Goal: Find specific page/section: Find specific page/section

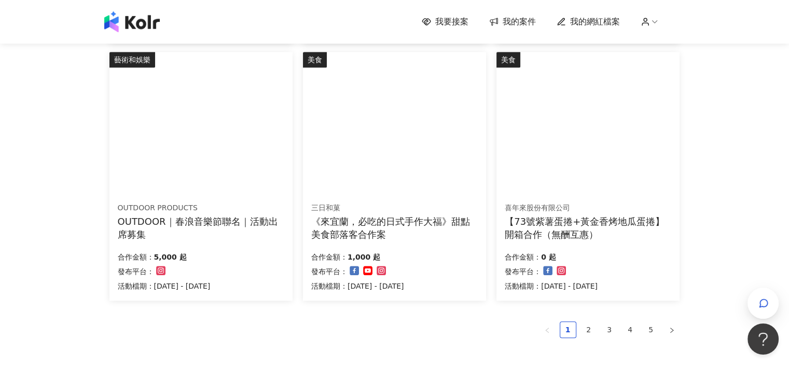
scroll to position [623, 0]
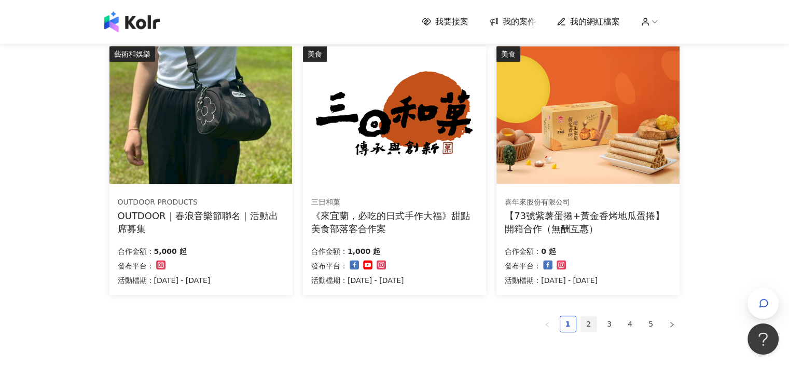
click at [588, 316] on li "2" at bounding box center [589, 324] width 17 height 17
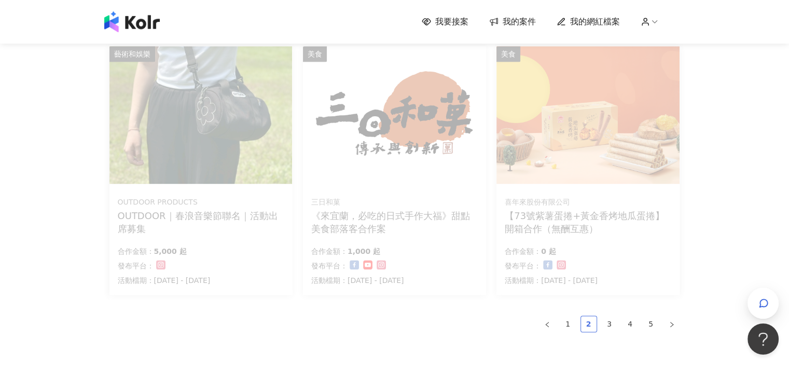
click at [588, 316] on li "2" at bounding box center [589, 324] width 17 height 17
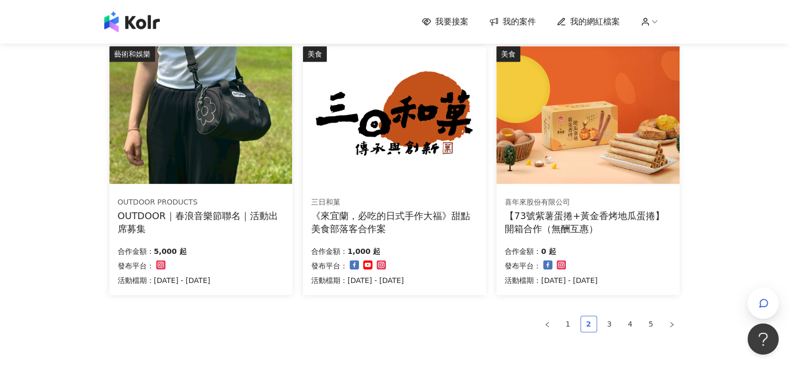
click at [589, 328] on link "2" at bounding box center [589, 324] width 16 height 16
